Goal: Task Accomplishment & Management: Complete application form

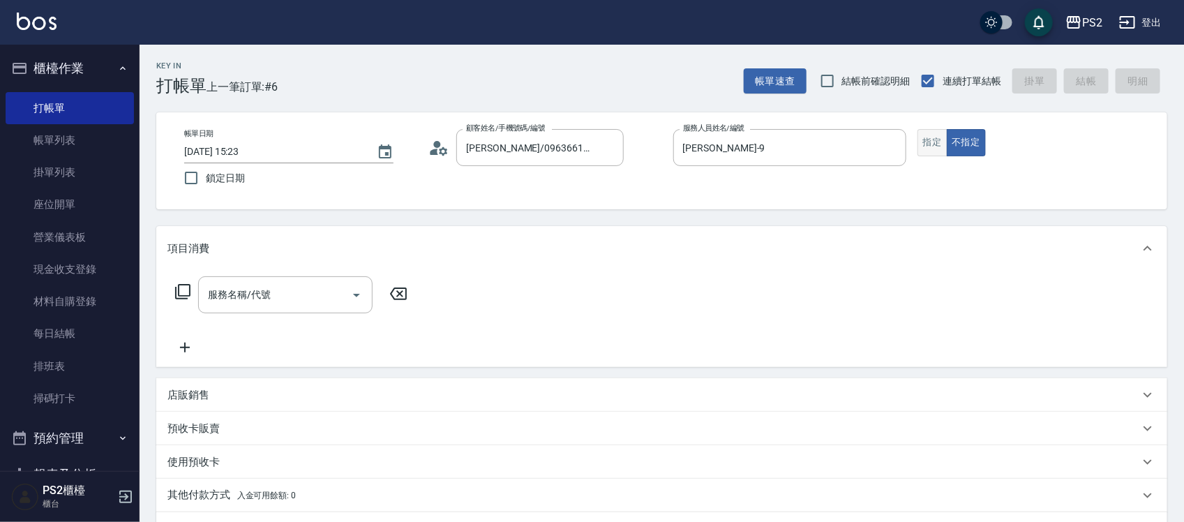
click at [938, 144] on button "指定" at bounding box center [932, 142] width 30 height 27
click at [258, 306] on input "服務名稱/代號" at bounding box center [274, 295] width 141 height 24
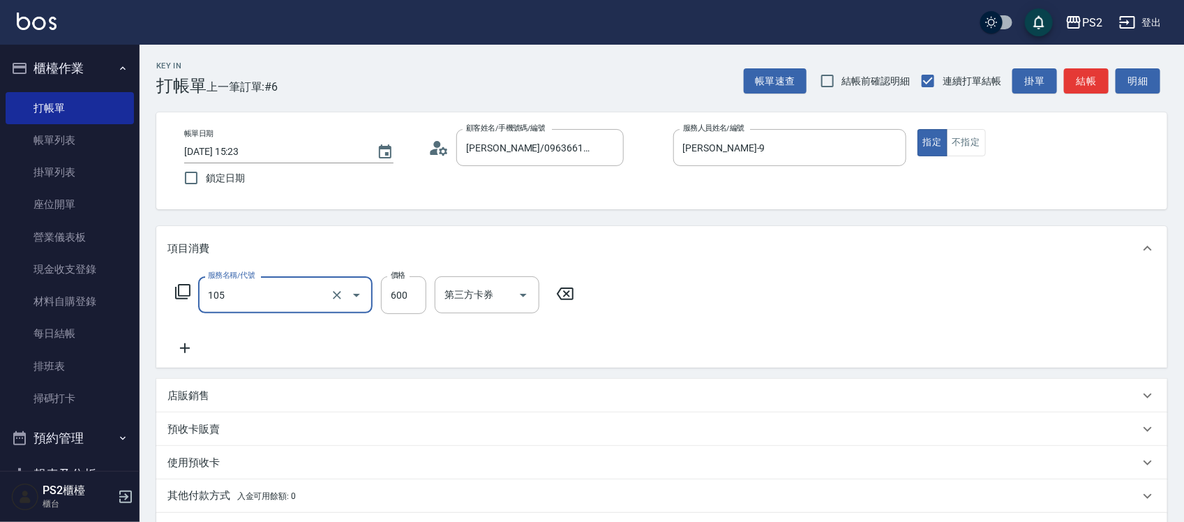
type input "A級洗剪600(105)"
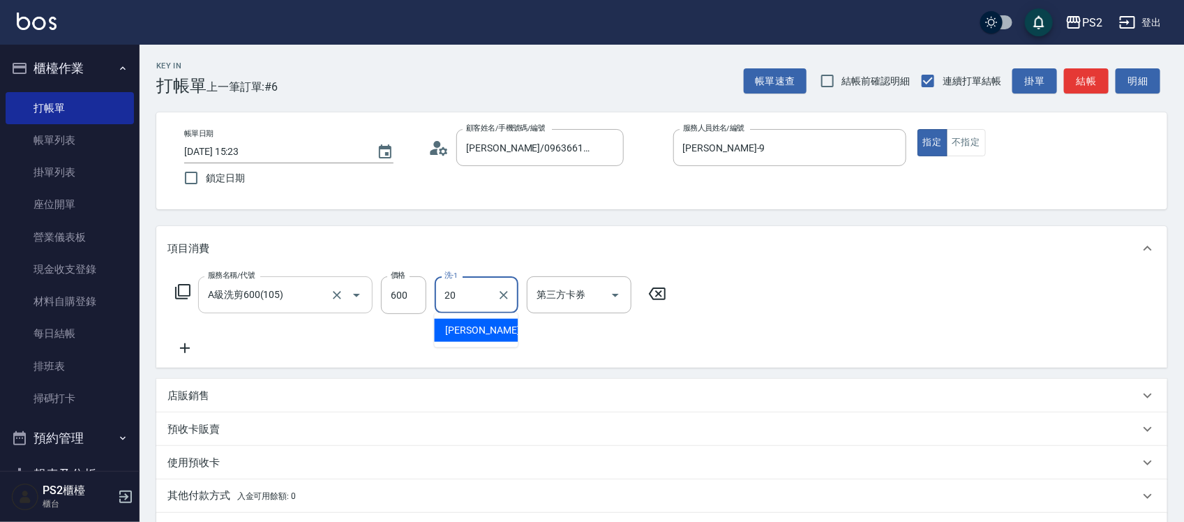
type input "[PERSON_NAME]-20"
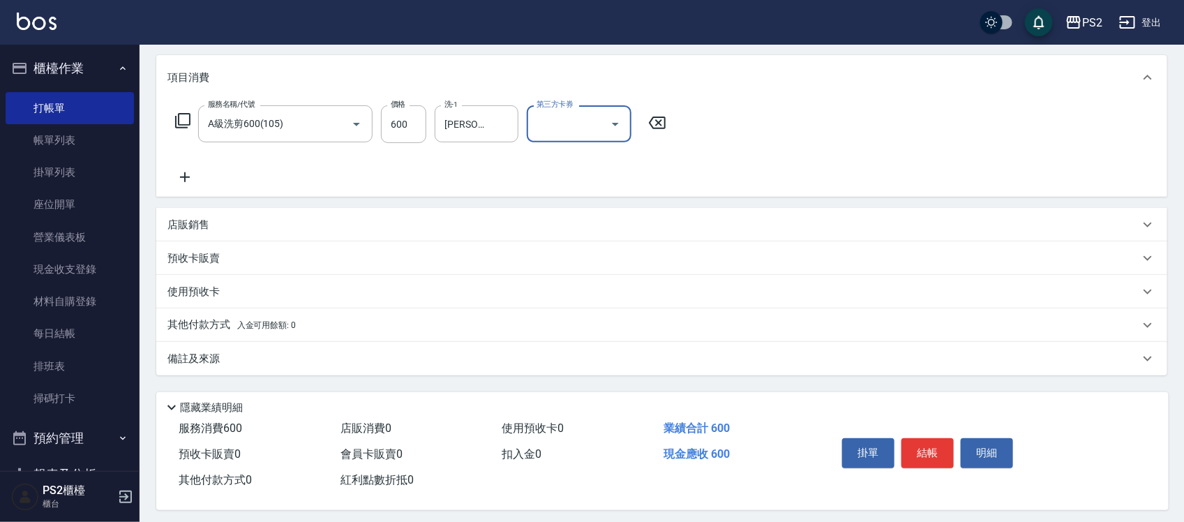
scroll to position [180, 0]
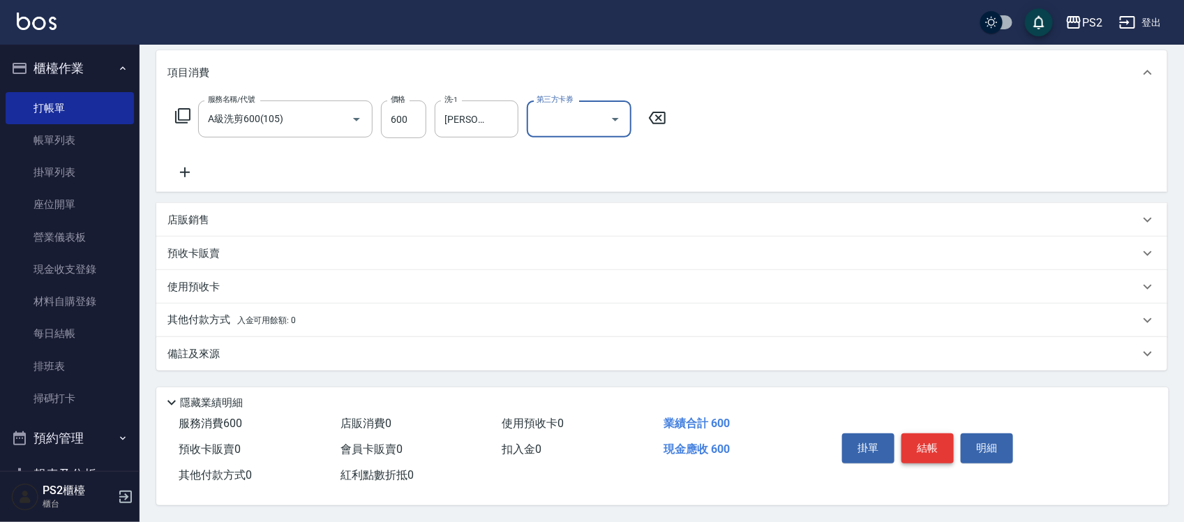
click at [926, 440] on button "結帳" at bounding box center [927, 447] width 52 height 29
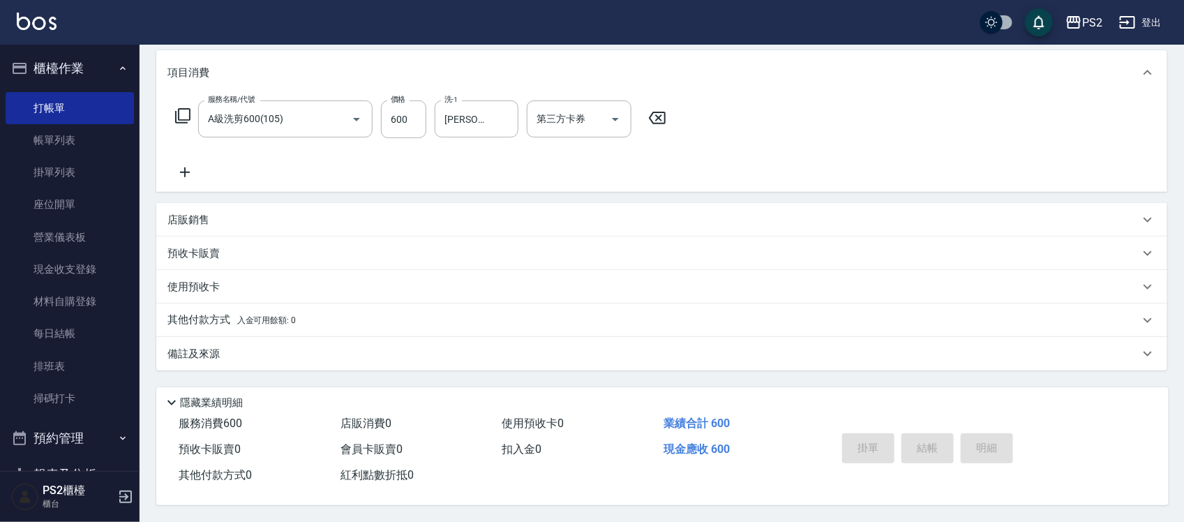
type input "[DATE] 17:19"
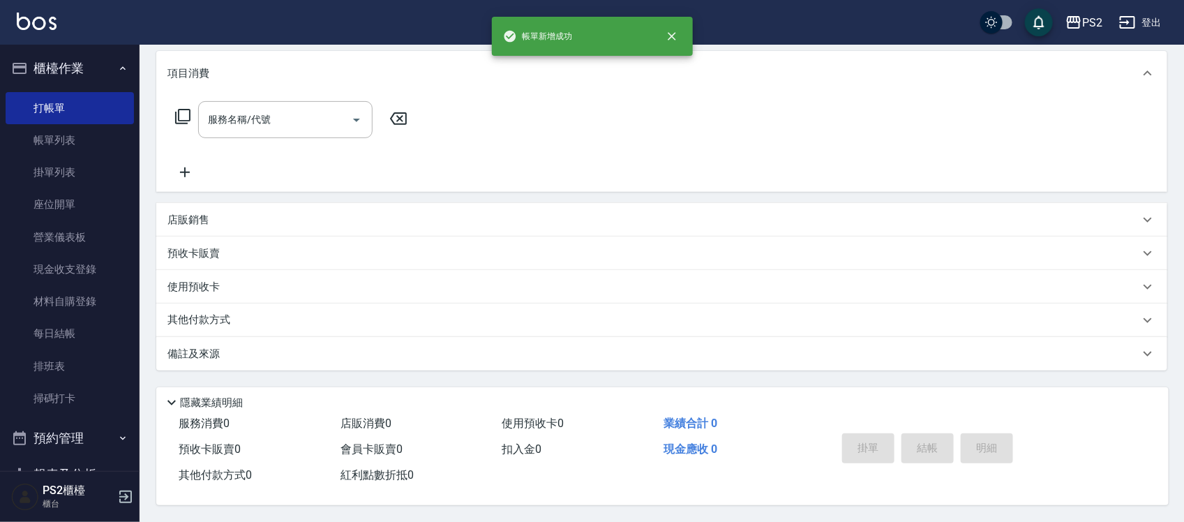
scroll to position [0, 0]
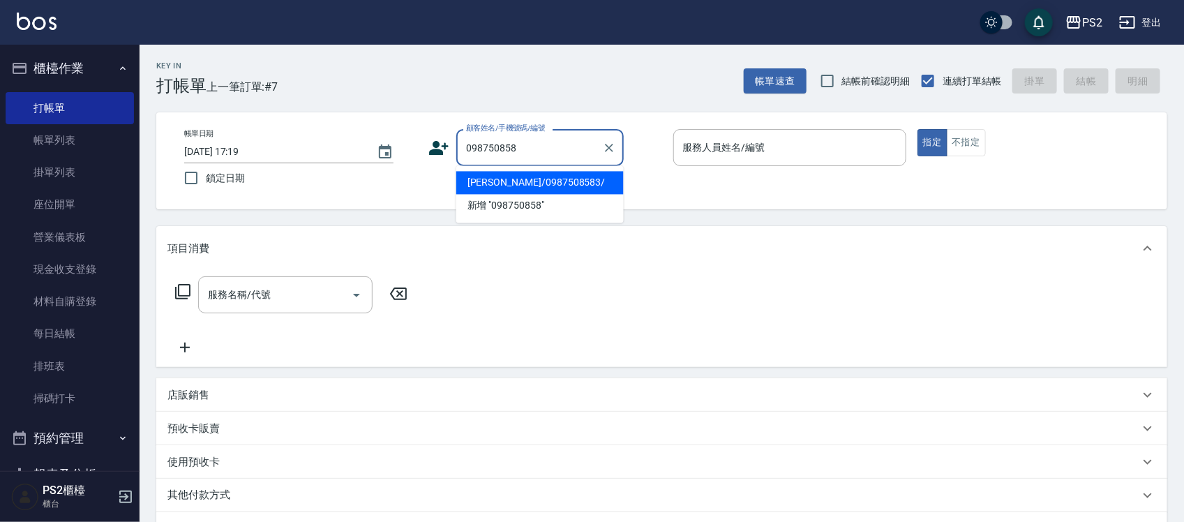
click at [518, 185] on li "[PERSON_NAME]/0987508583/" at bounding box center [539, 183] width 167 height 23
type input "[PERSON_NAME]/0987508583/"
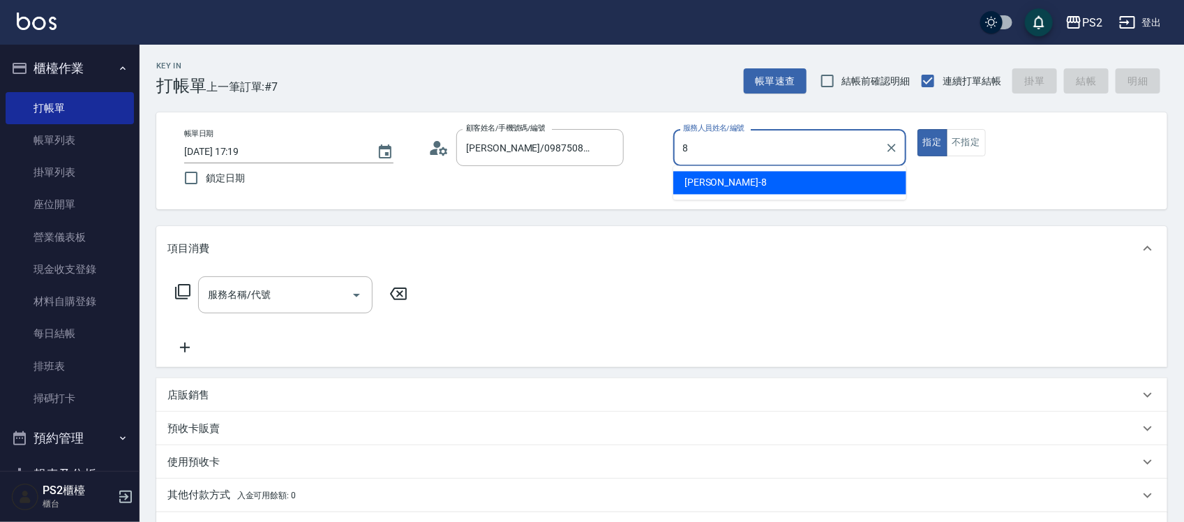
type input "Lori-8"
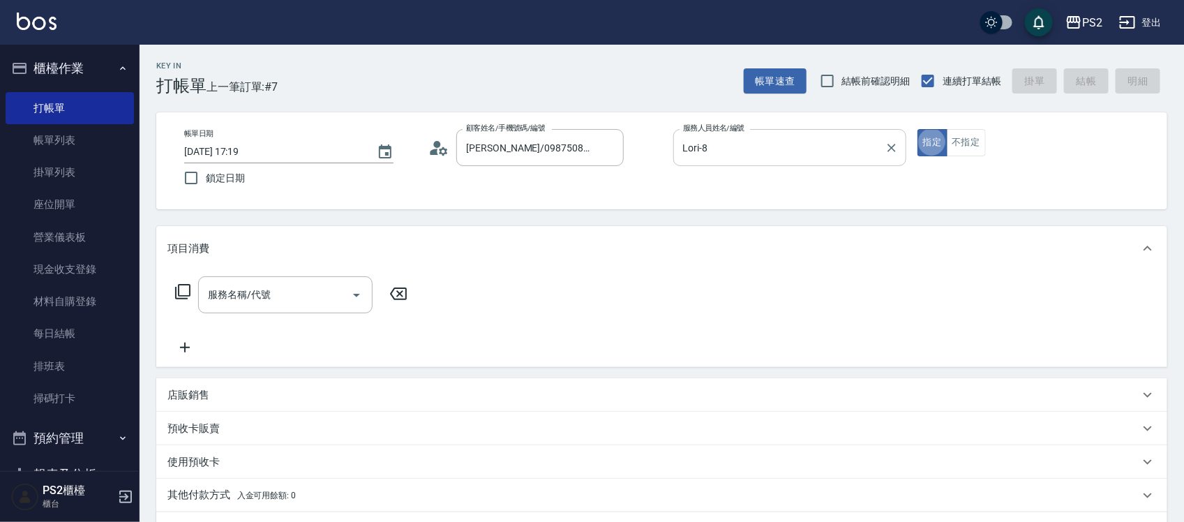
type button "true"
click at [959, 141] on button "不指定" at bounding box center [966, 142] width 39 height 27
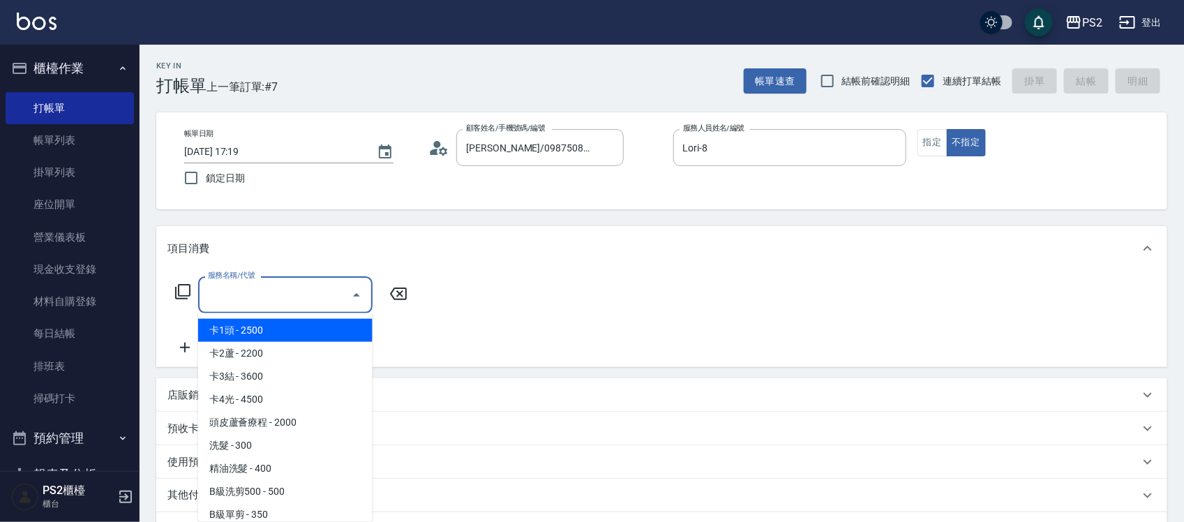
click at [294, 306] on input "服務名稱/代號" at bounding box center [274, 295] width 141 height 24
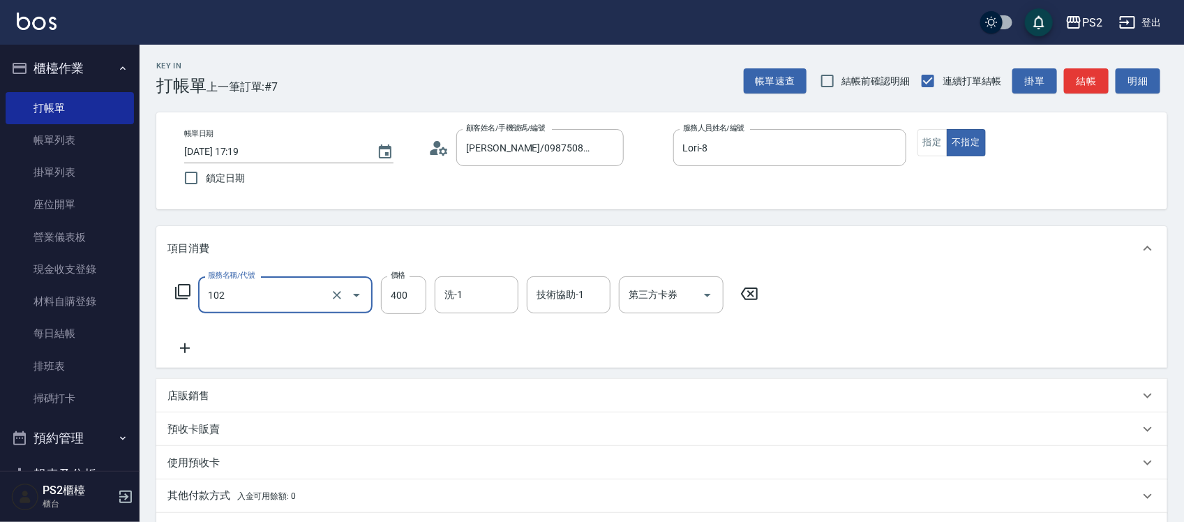
type input "精油洗髮(102)"
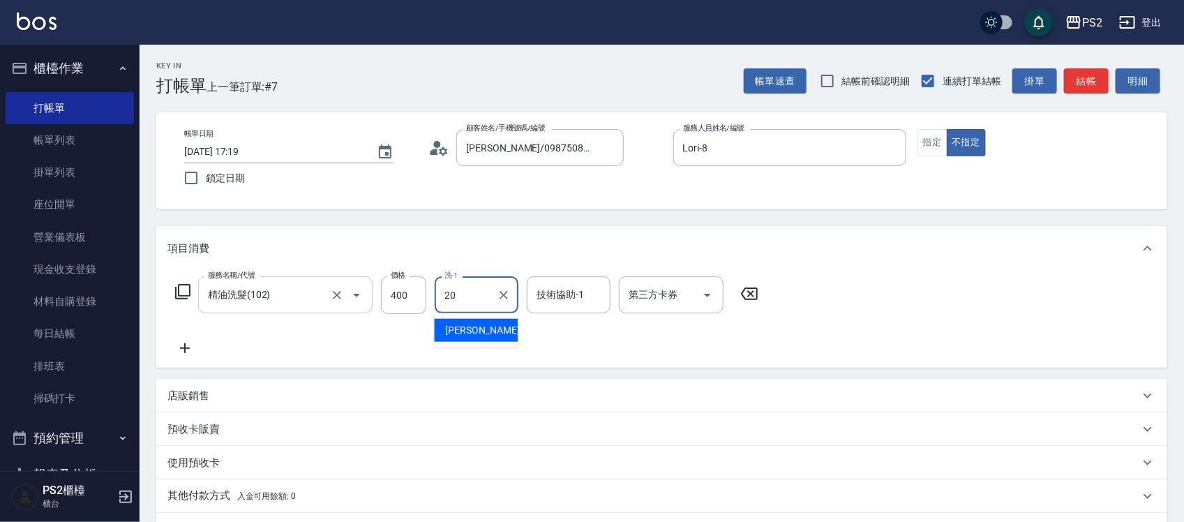
type input "[PERSON_NAME]-20"
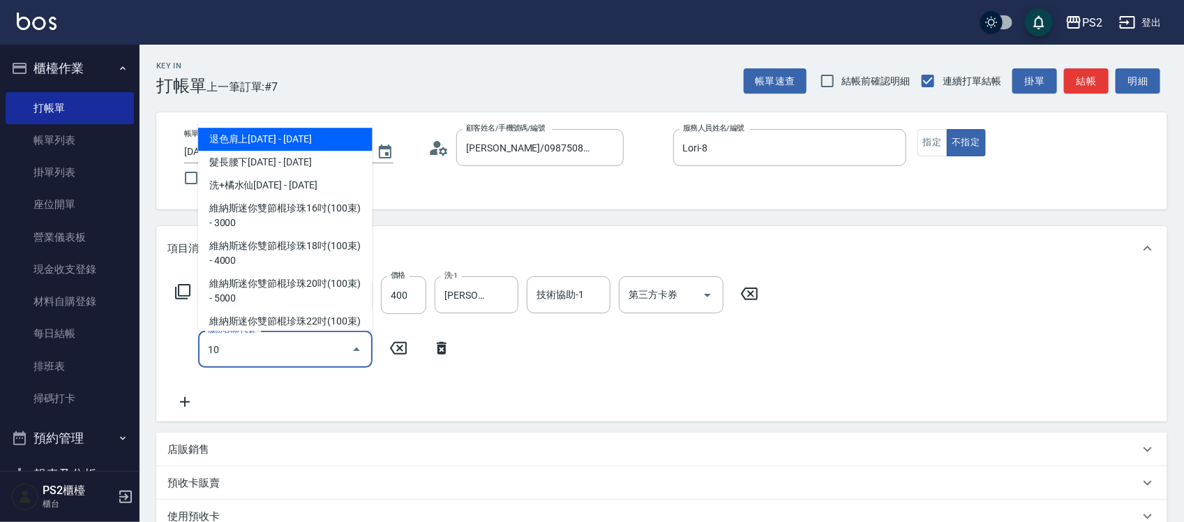
type input "106"
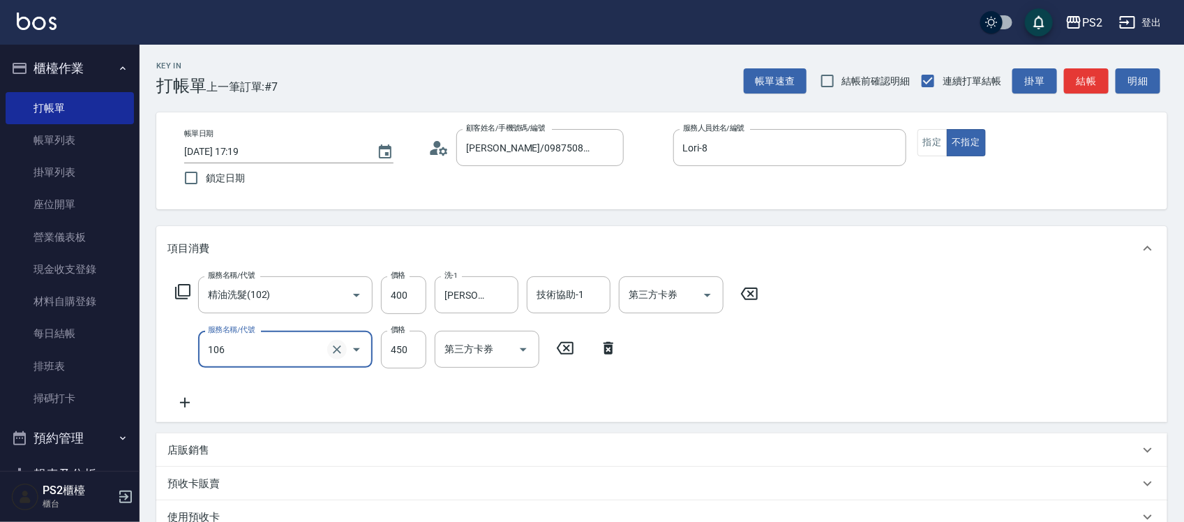
click at [343, 346] on icon "Clear" at bounding box center [337, 350] width 14 height 14
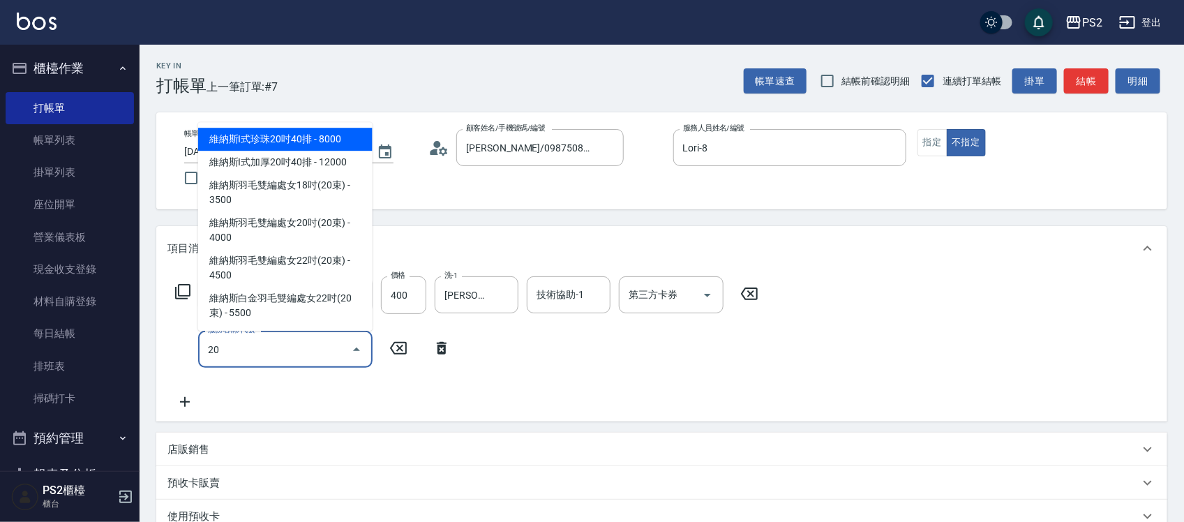
type input "204"
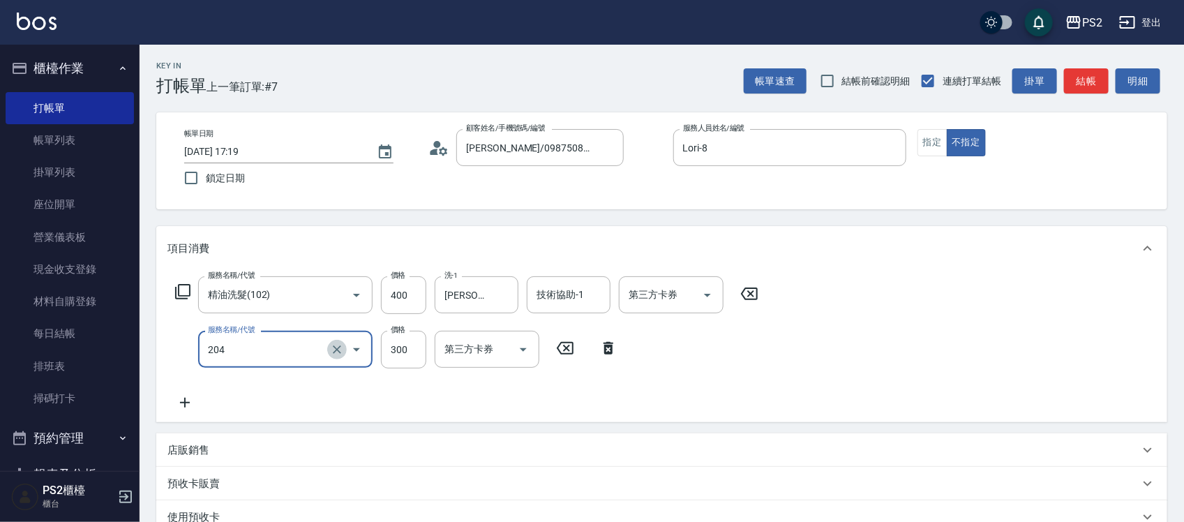
click at [343, 346] on icon "Clear" at bounding box center [337, 350] width 14 height 14
type input "C級單剪300(204)"
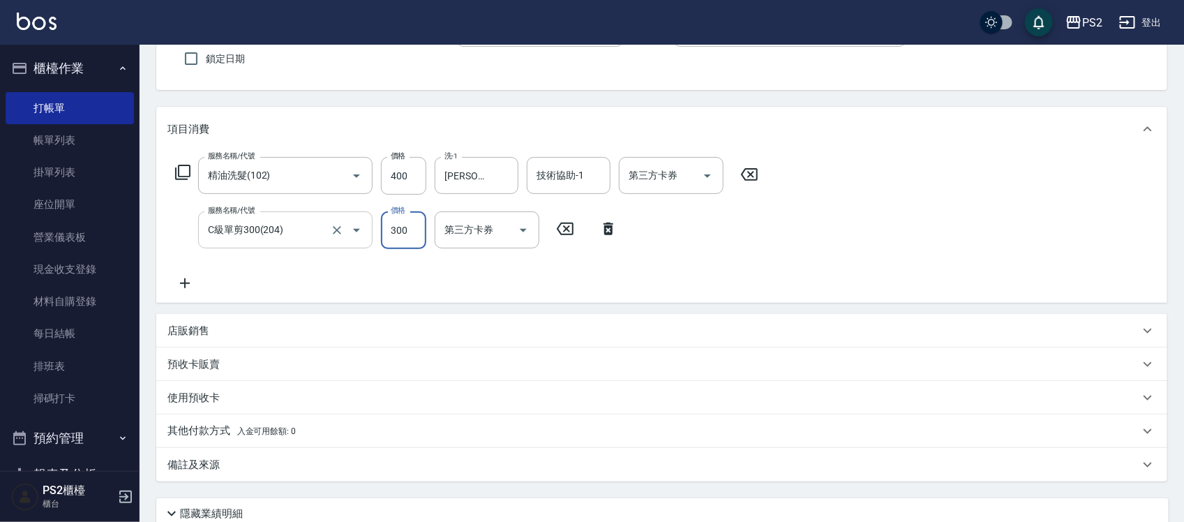
scroll to position [235, 0]
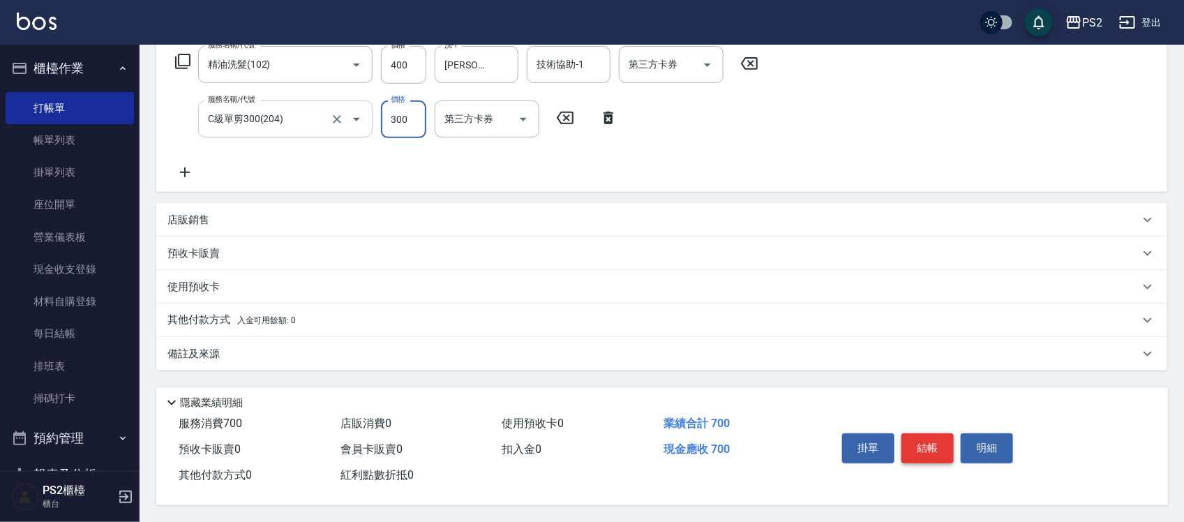
click at [932, 434] on button "結帳" at bounding box center [927, 447] width 52 height 29
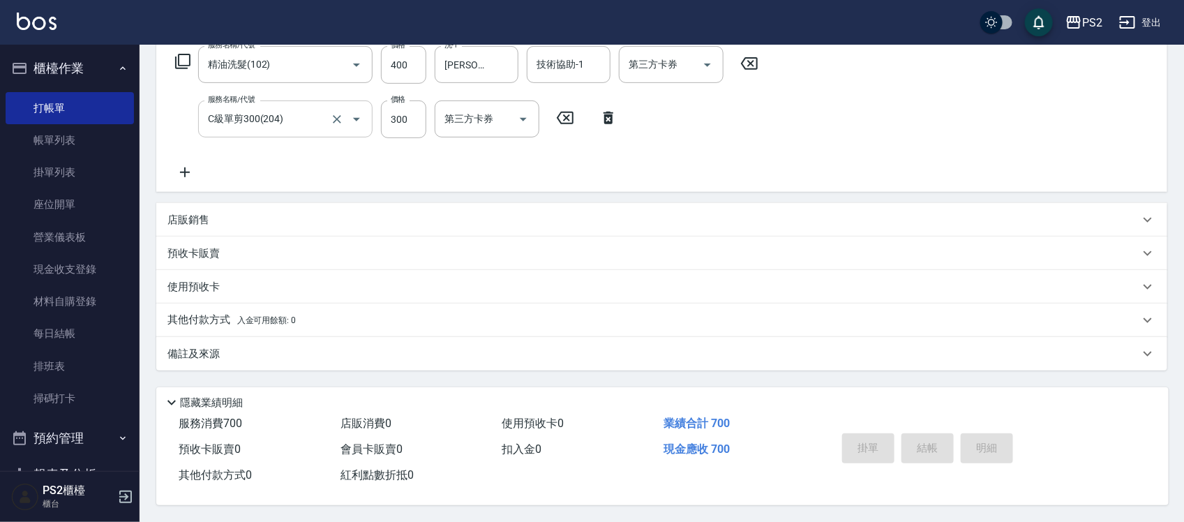
type input "[DATE] 17:20"
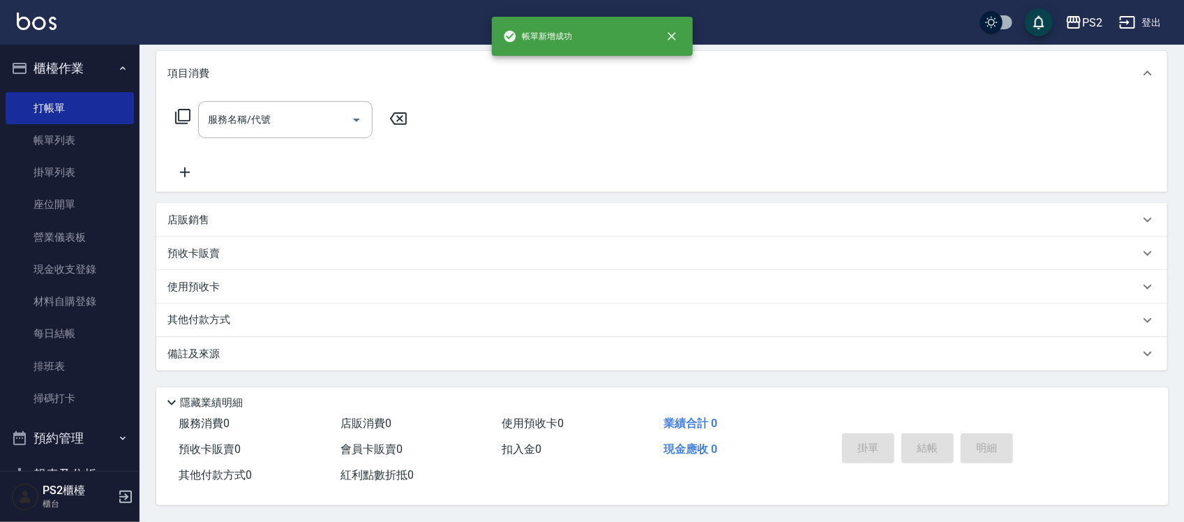
scroll to position [0, 0]
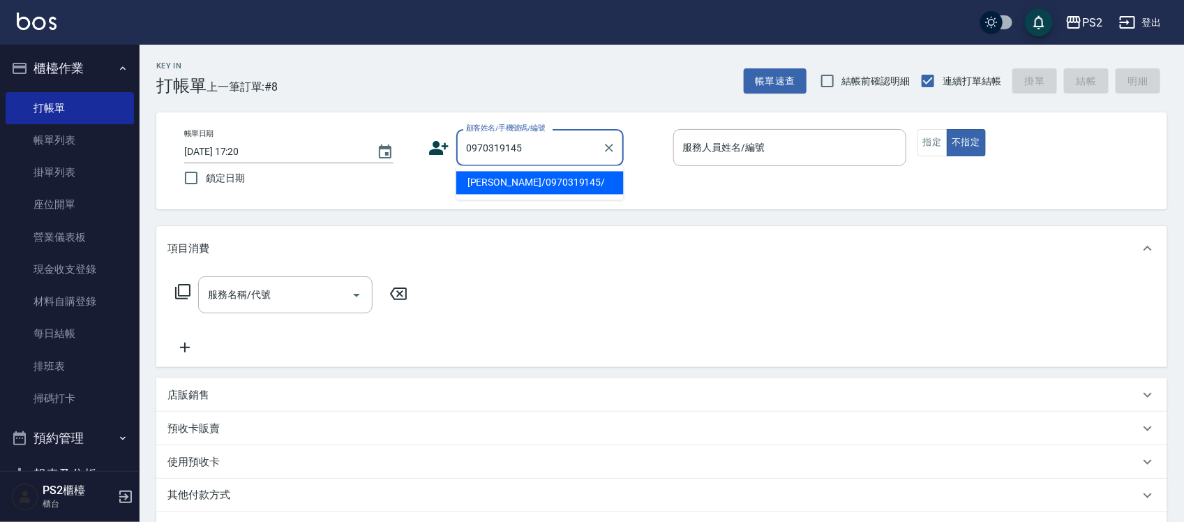
type input "[PERSON_NAME]/0970319145/"
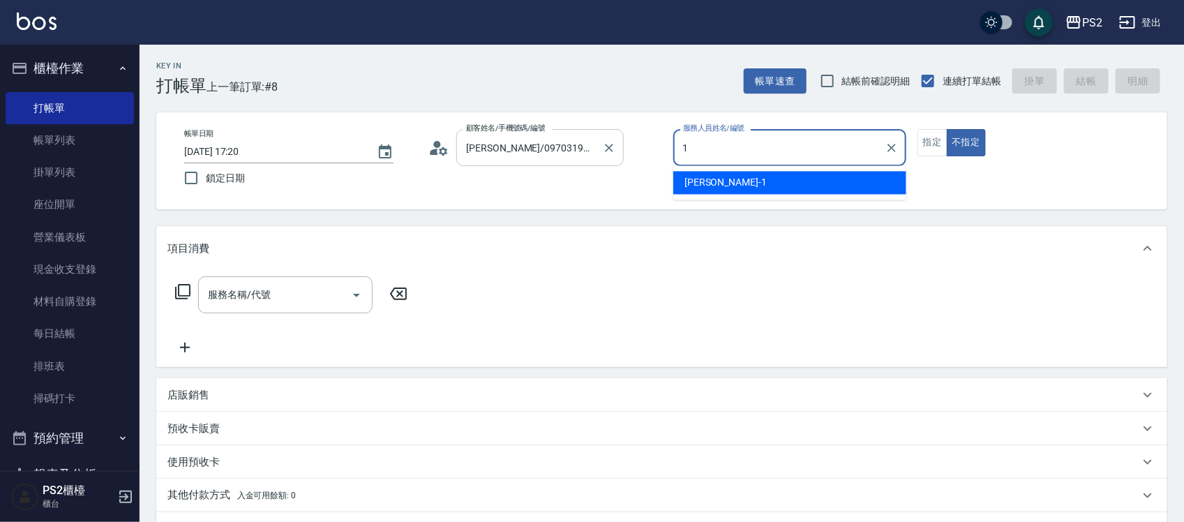
type input "Polly-1"
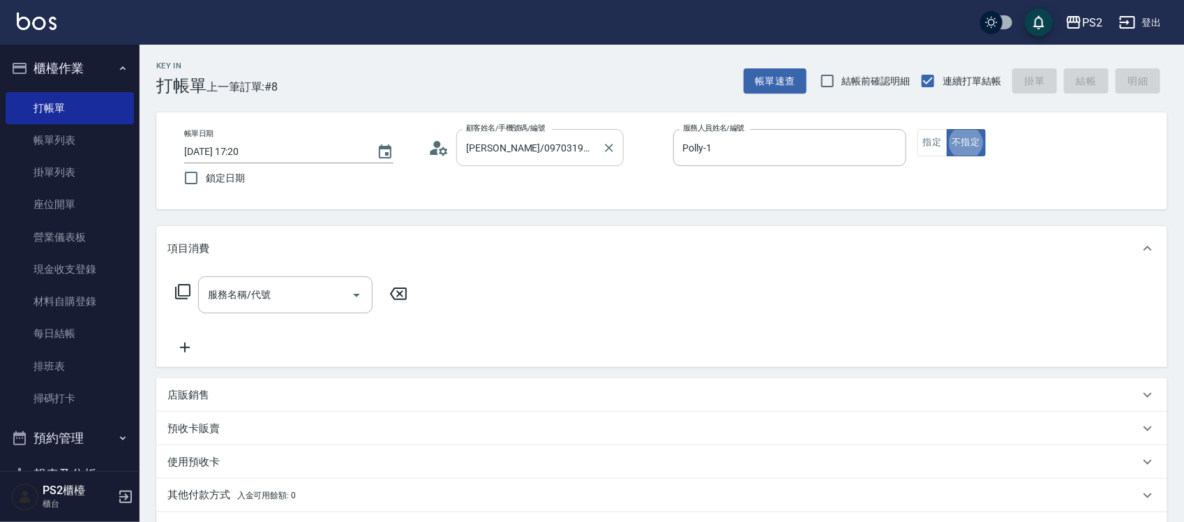
type button "false"
click at [936, 140] on button "指定" at bounding box center [932, 142] width 30 height 27
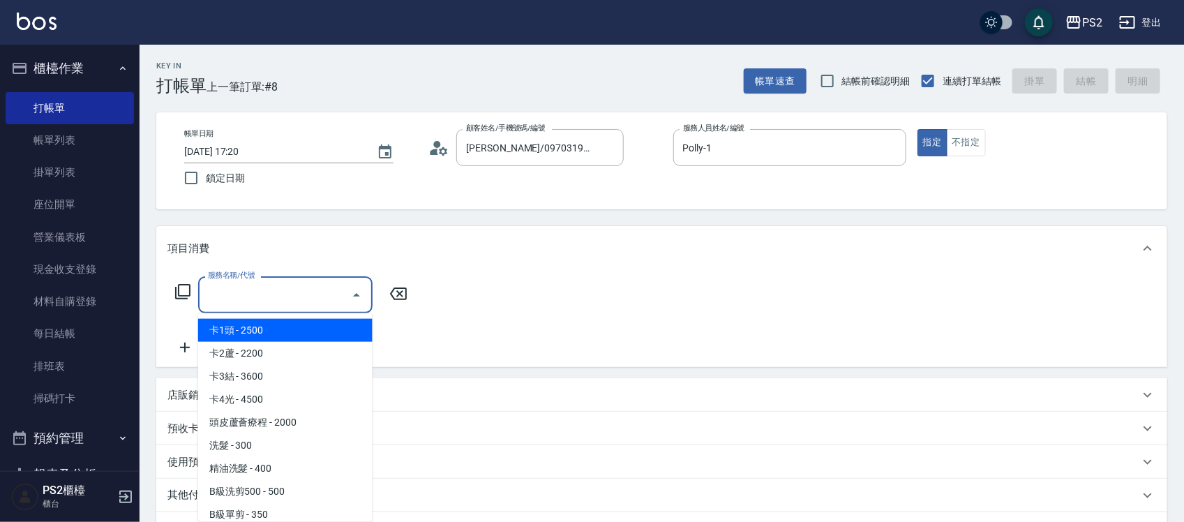
click at [276, 300] on input "服務名稱/代號" at bounding box center [274, 295] width 141 height 24
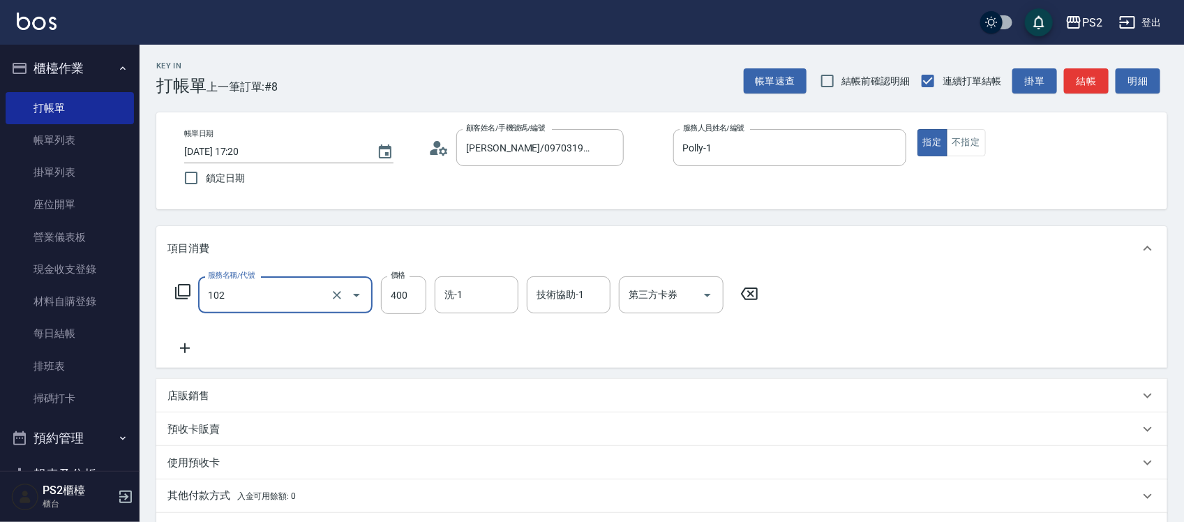
type input "精油洗髮(102)"
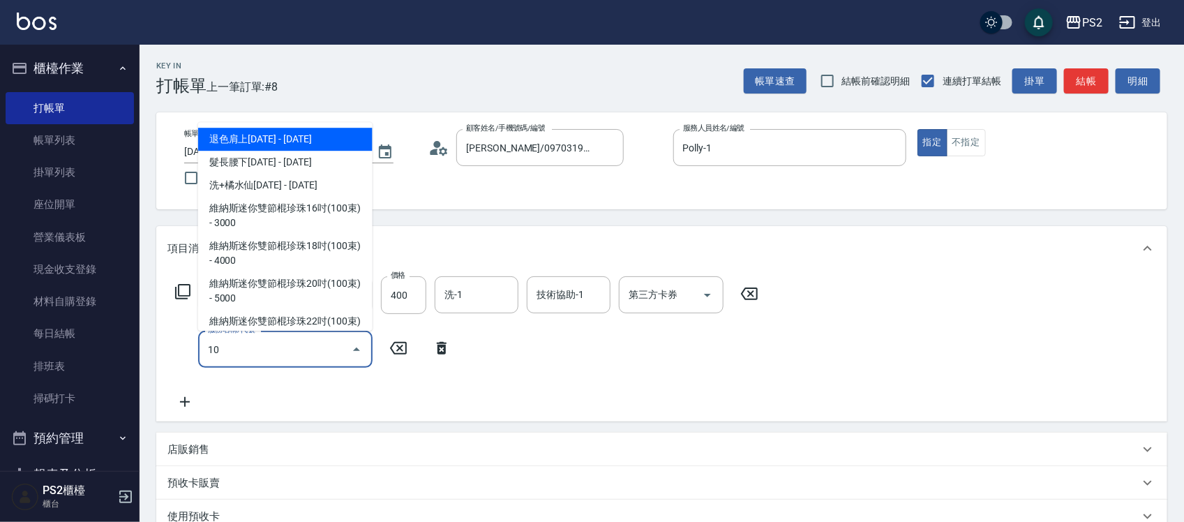
type input "1"
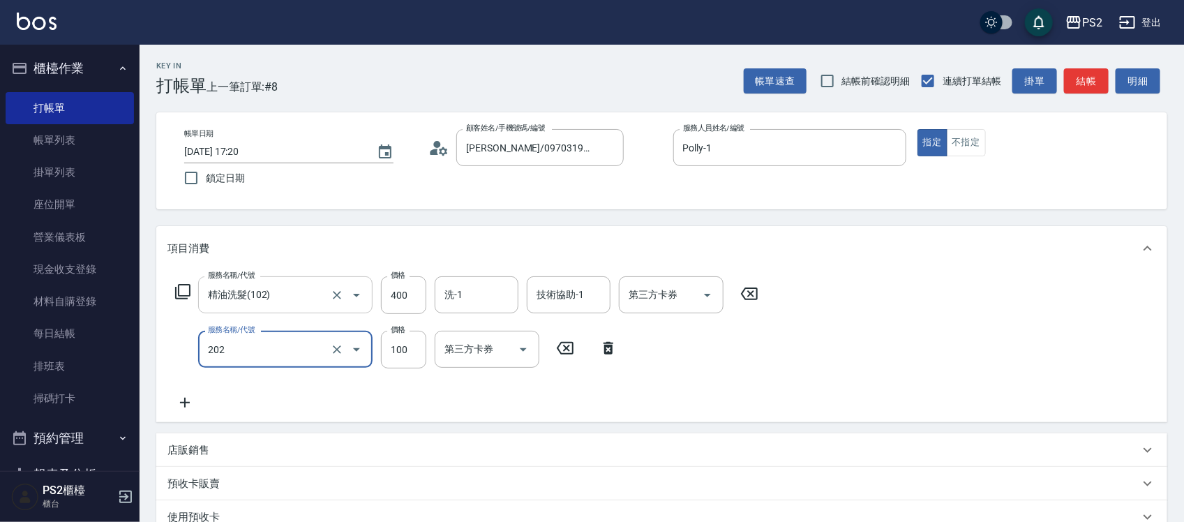
type input "剪瀏海(202)"
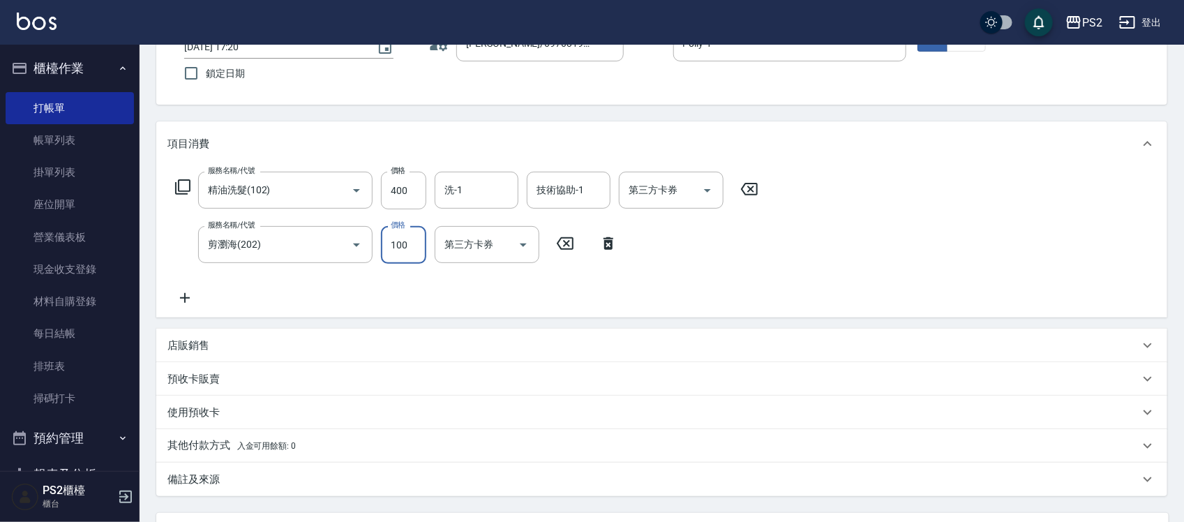
scroll to position [235, 0]
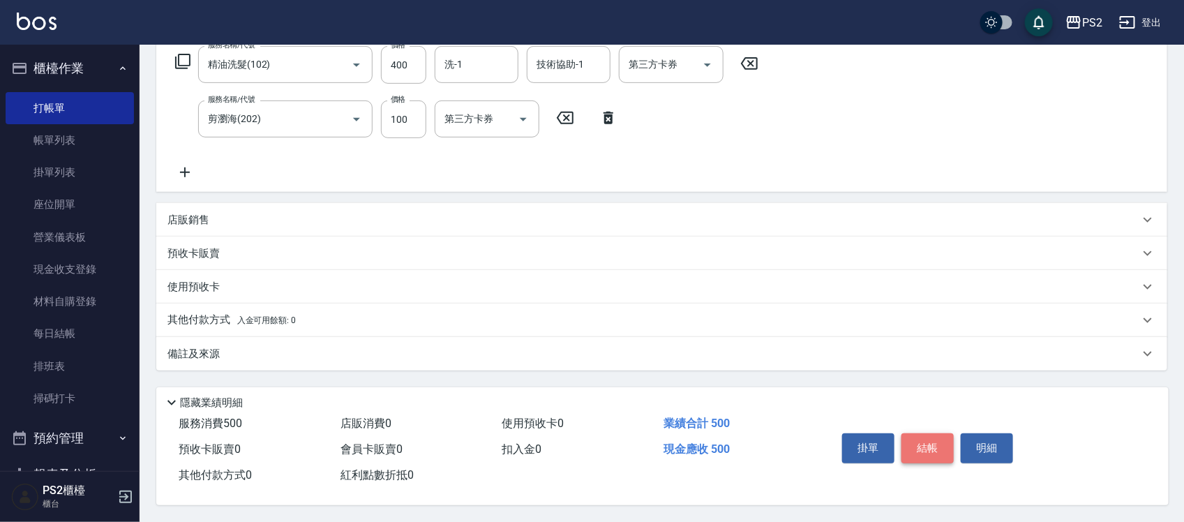
click at [933, 441] on button "結帳" at bounding box center [927, 447] width 52 height 29
type input "[DATE] 17:21"
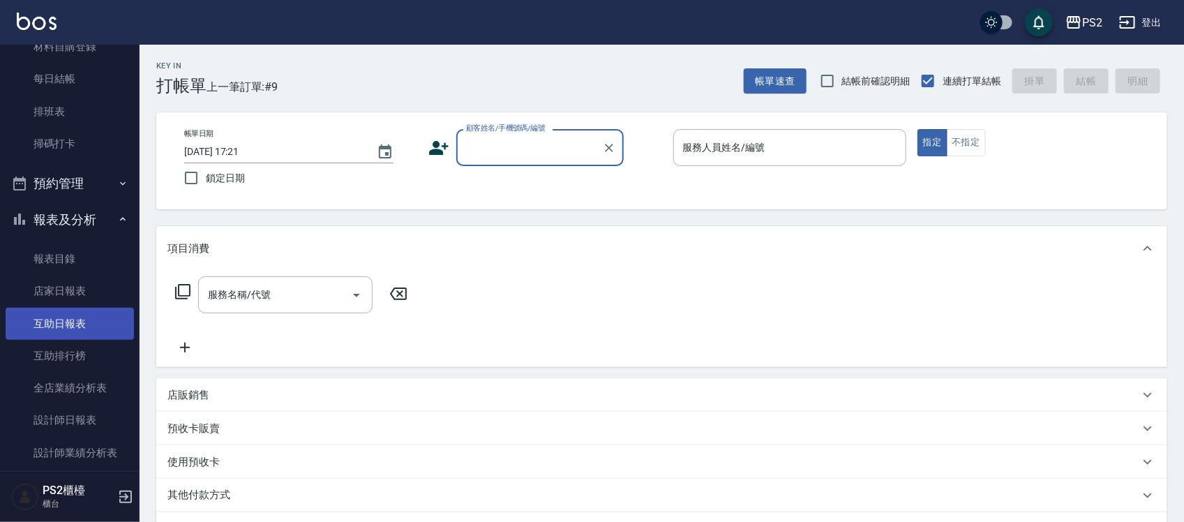
scroll to position [349, 0]
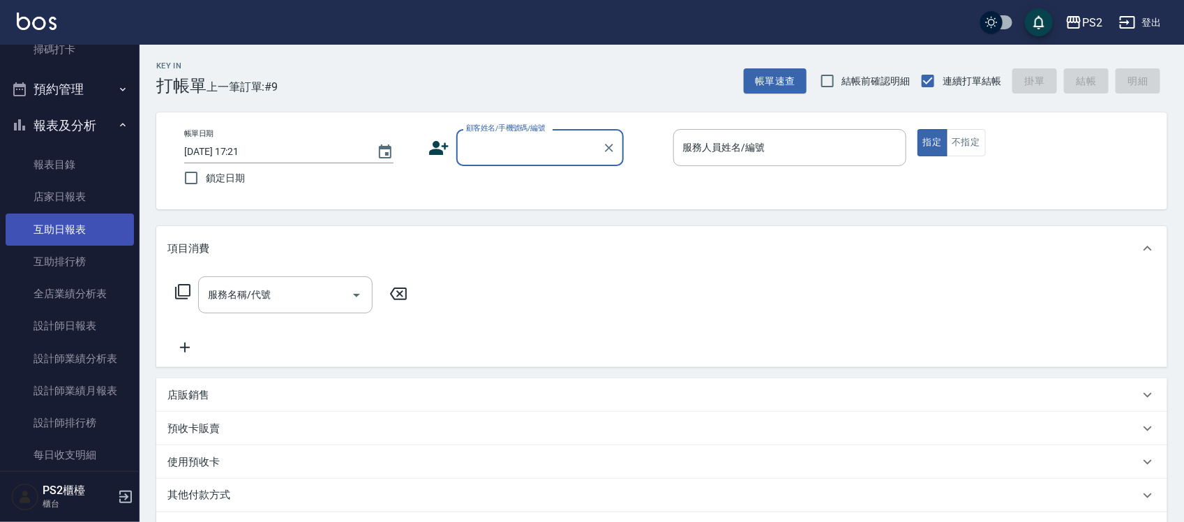
click at [74, 224] on link "互助日報表" at bounding box center [70, 229] width 128 height 32
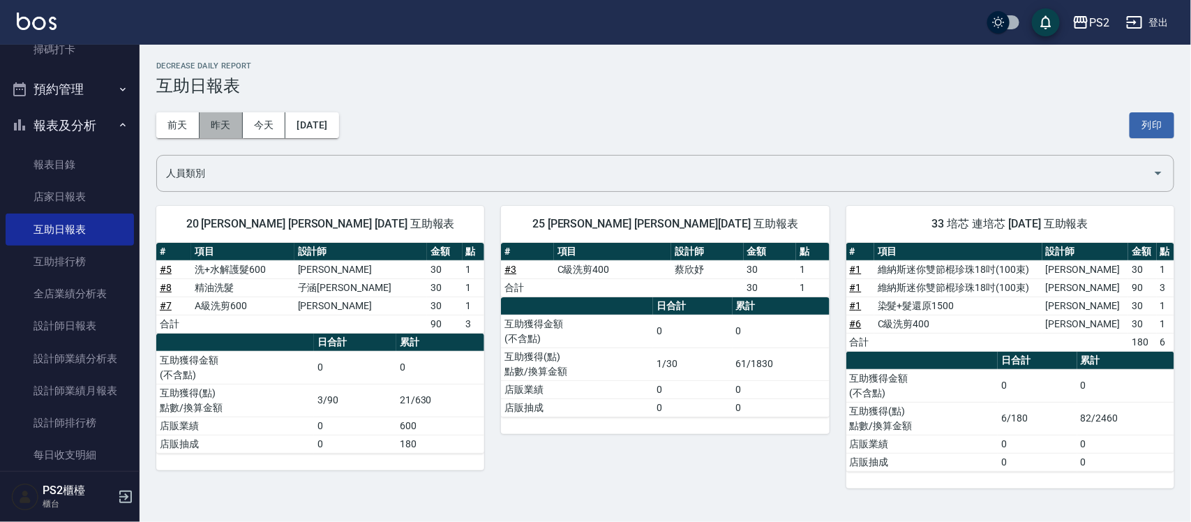
click at [238, 128] on button "昨天" at bounding box center [221, 125] width 43 height 26
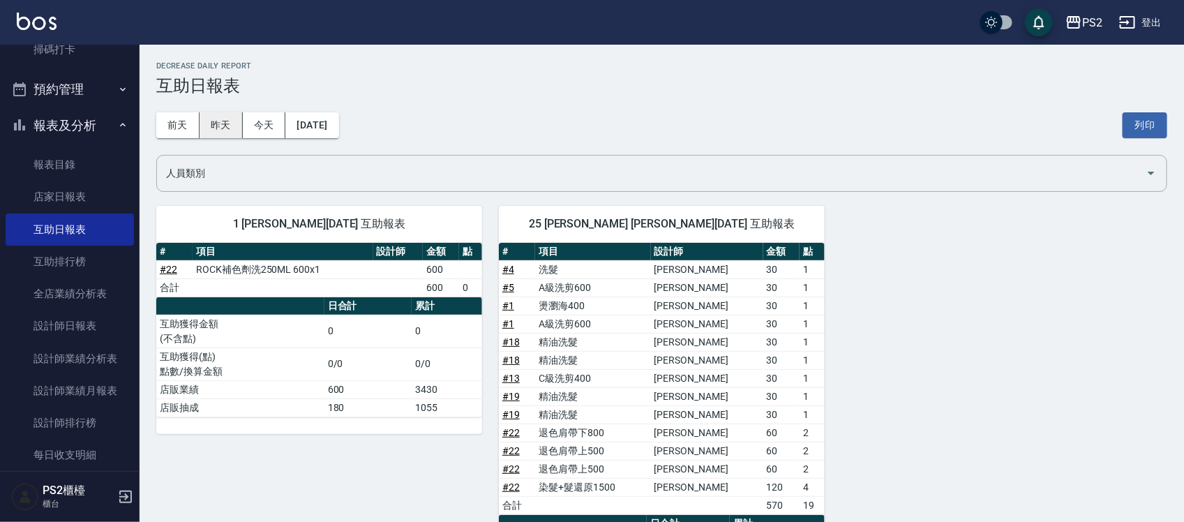
click at [238, 128] on button "昨天" at bounding box center [221, 125] width 43 height 26
click at [257, 126] on button "今天" at bounding box center [264, 125] width 43 height 26
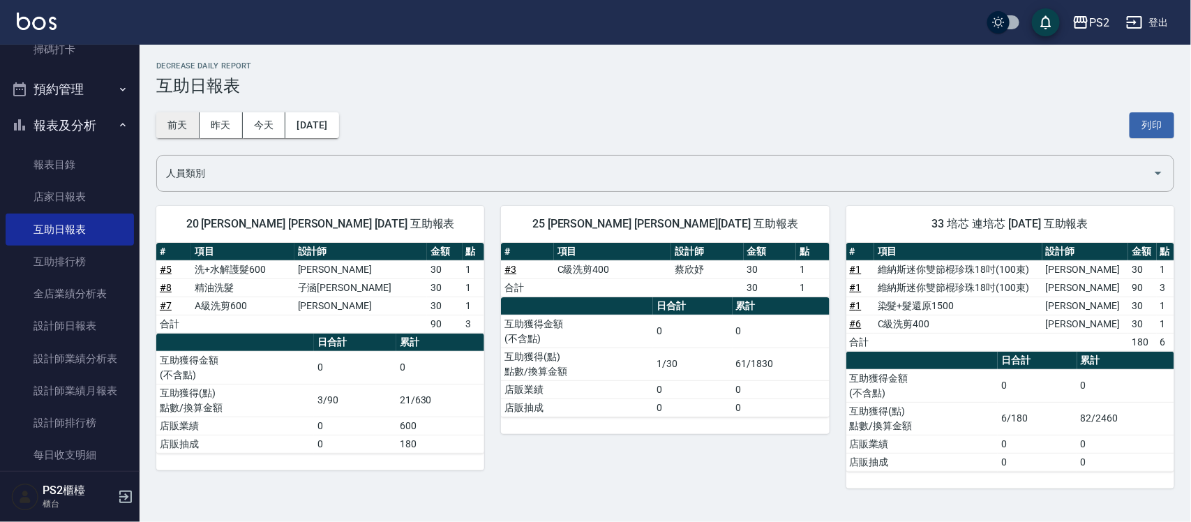
click at [179, 123] on button "前天" at bounding box center [177, 125] width 43 height 26
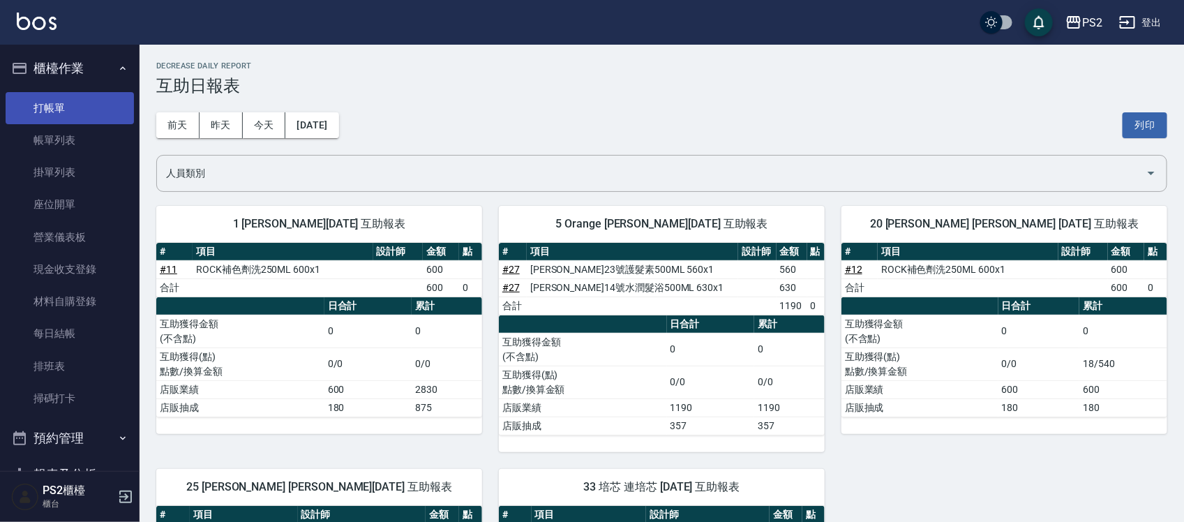
click at [67, 103] on link "打帳單" at bounding box center [70, 108] width 128 height 32
